Goal: Communication & Community: Participate in discussion

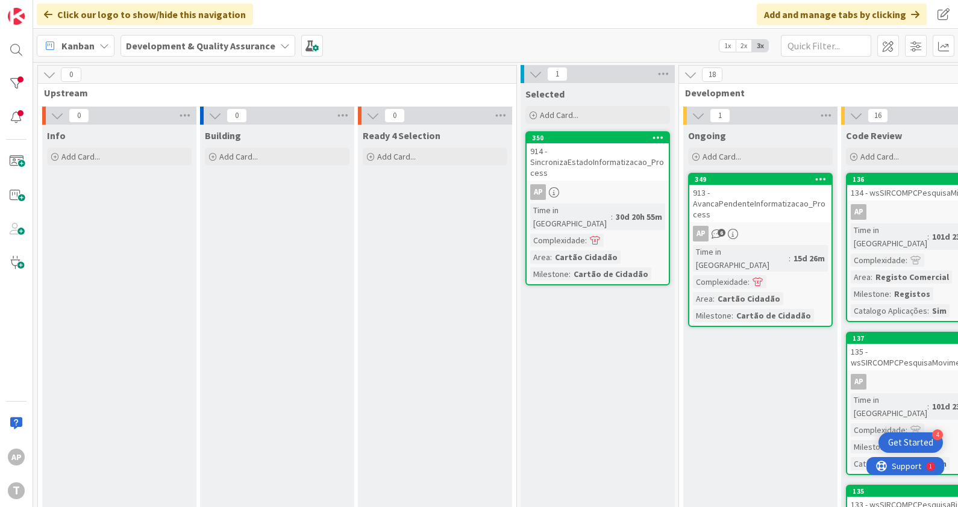
click at [790, 207] on div "913 - AvancaPendenteInformatizacao_Process" at bounding box center [760, 203] width 142 height 37
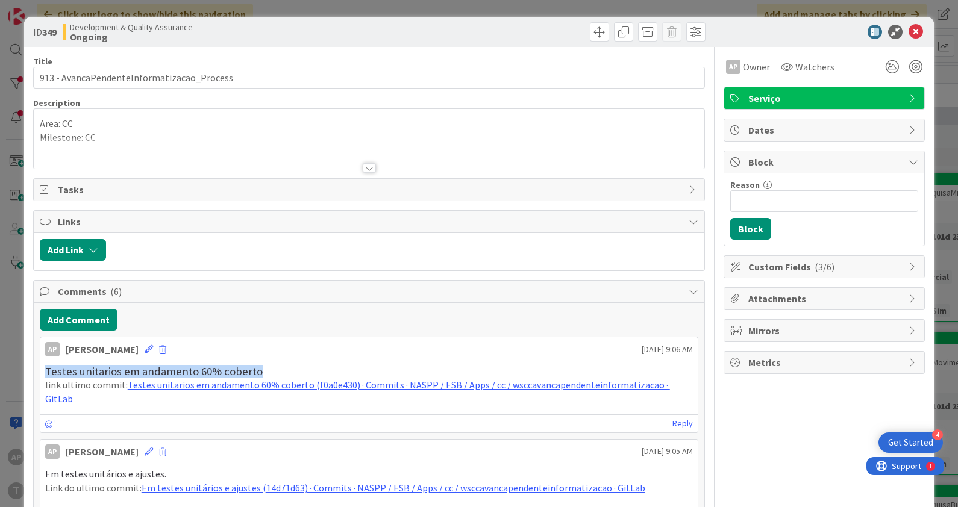
drag, startPoint x: 268, startPoint y: 367, endPoint x: 6, endPoint y: 367, distance: 262.0
click at [6, 367] on div "ID 349 Development & Quality Assurance Ongoing Title 42 / 128 913 - AvancaPende…" at bounding box center [479, 253] width 958 height 507
copy span "Testes unitarios em andamento 60% coberto"
click at [83, 314] on button "Add Comment" at bounding box center [79, 320] width 78 height 22
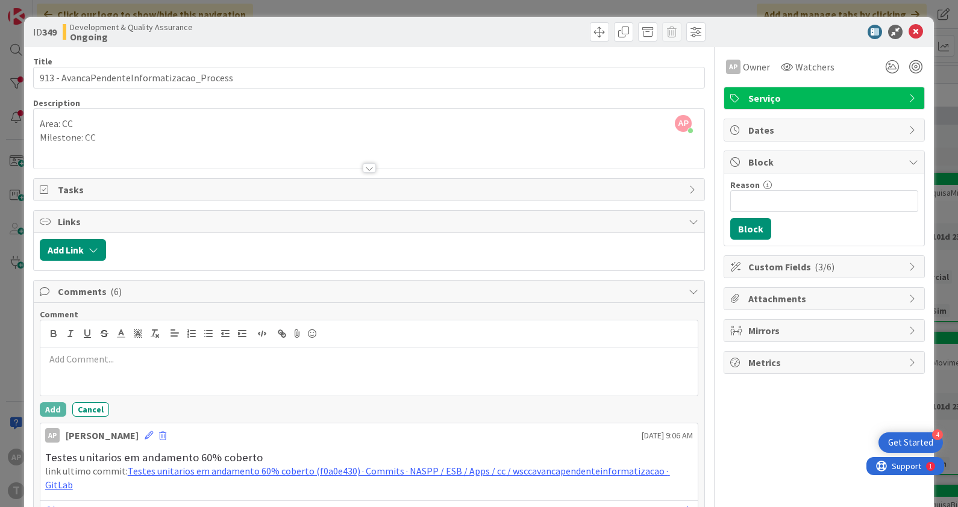
click at [108, 354] on p at bounding box center [369, 359] width 648 height 14
click at [178, 358] on span "Testes unitarios em andamento 60% coberto" at bounding box center [138, 359] width 187 height 12
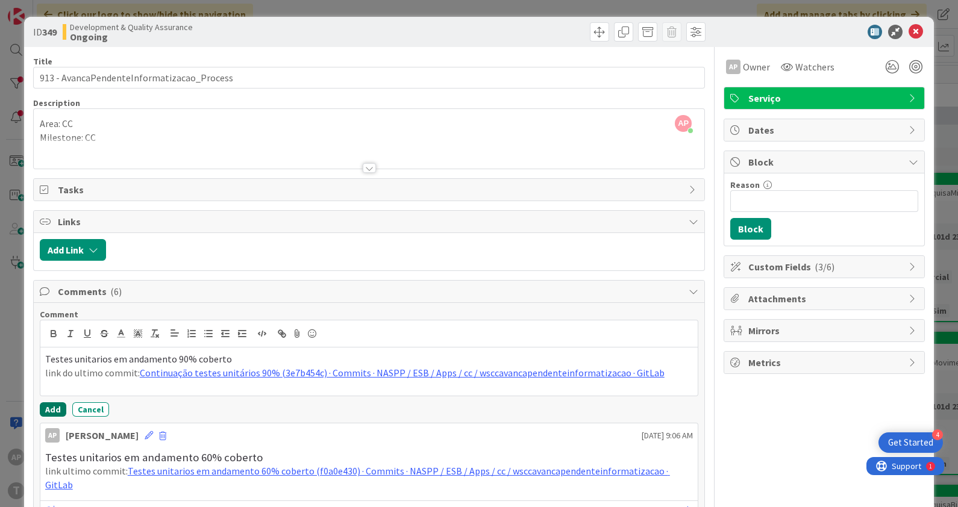
click at [51, 410] on button "Add" at bounding box center [53, 409] width 26 height 14
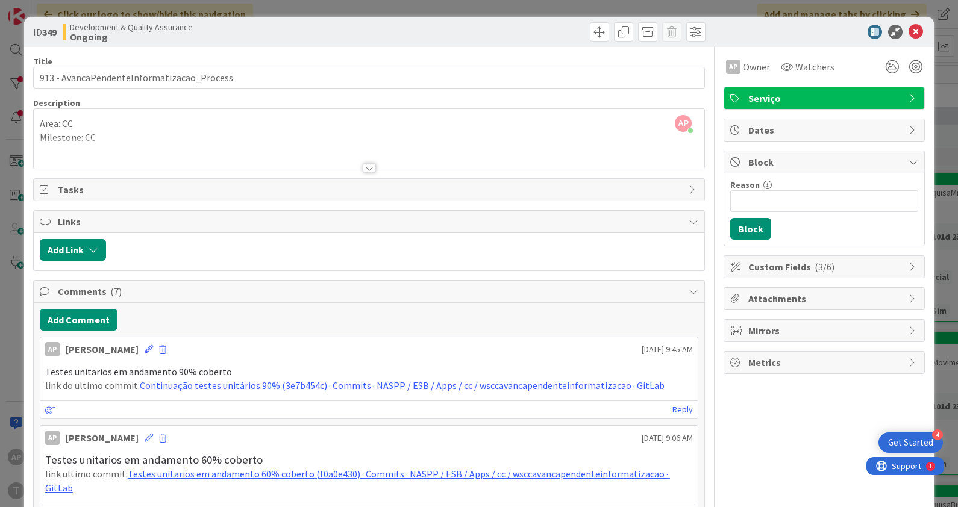
click at [478, 347] on div "AP [PERSON_NAME] [DATE] 9:45 AM" at bounding box center [369, 346] width 658 height 19
click at [908, 29] on icon at bounding box center [915, 32] width 14 height 14
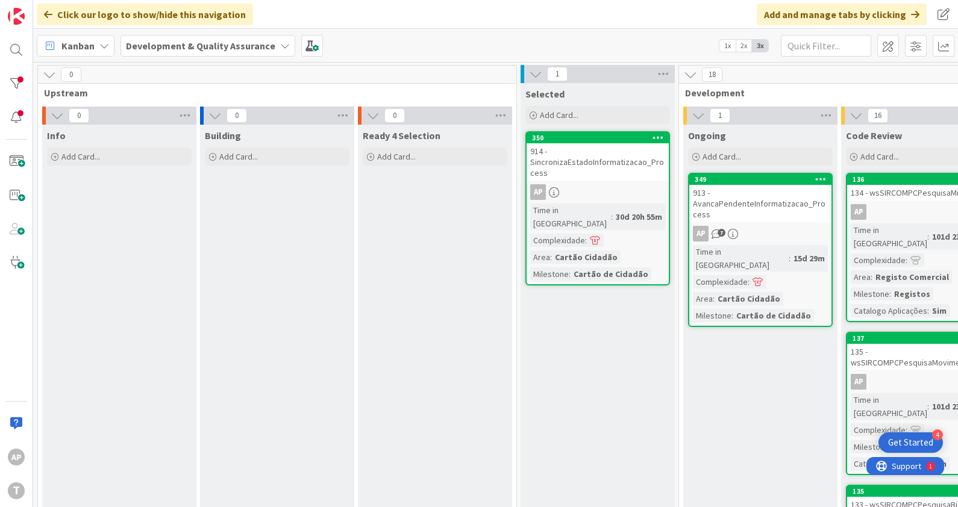
click at [587, 158] on div "914 - SincronizaEstadoInformatizacao_Process" at bounding box center [597, 161] width 142 height 37
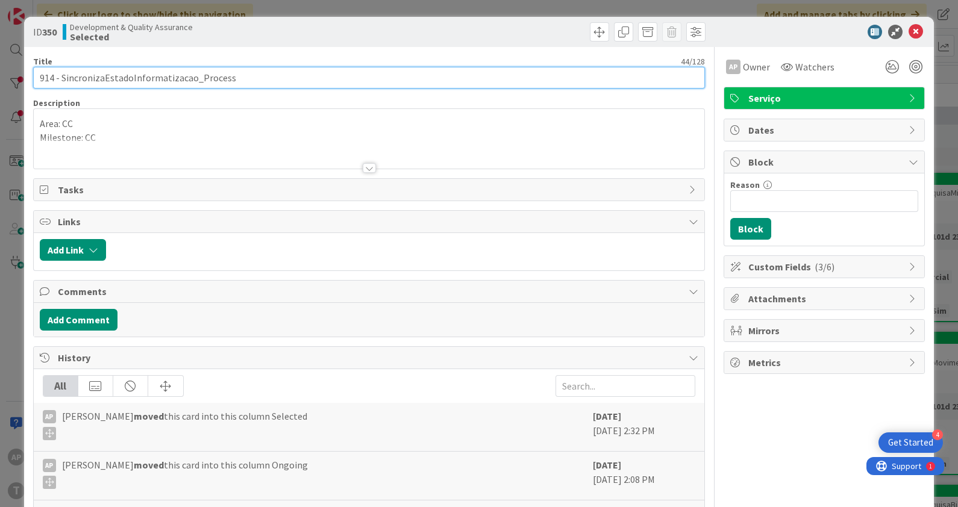
drag, startPoint x: 305, startPoint y: 81, endPoint x: 24, endPoint y: 75, distance: 281.3
click at [24, 75] on div "ID 350 Development & Quality Assurance Selected Title 44 / 128 914 - Sincroniza…" at bounding box center [479, 349] width 910 height 665
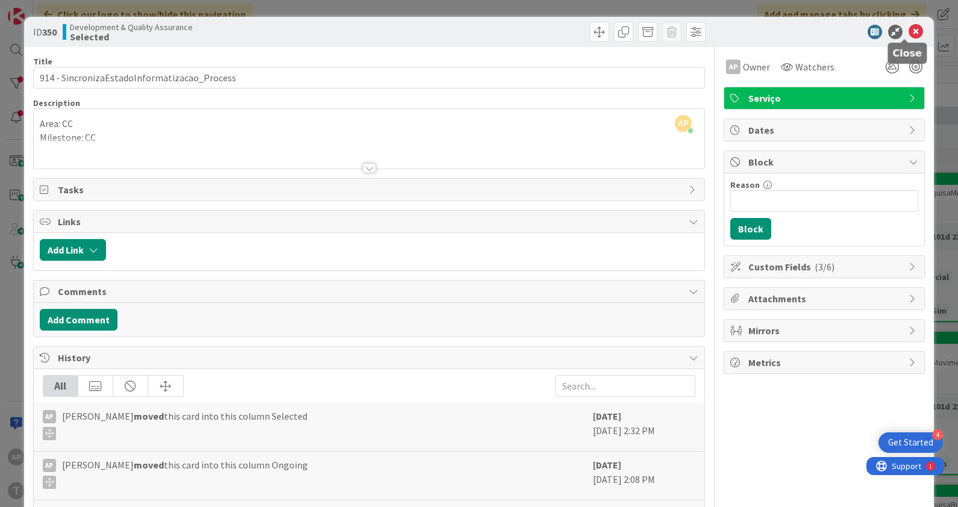
click at [908, 33] on icon at bounding box center [915, 32] width 14 height 14
